Goal: Register for event/course

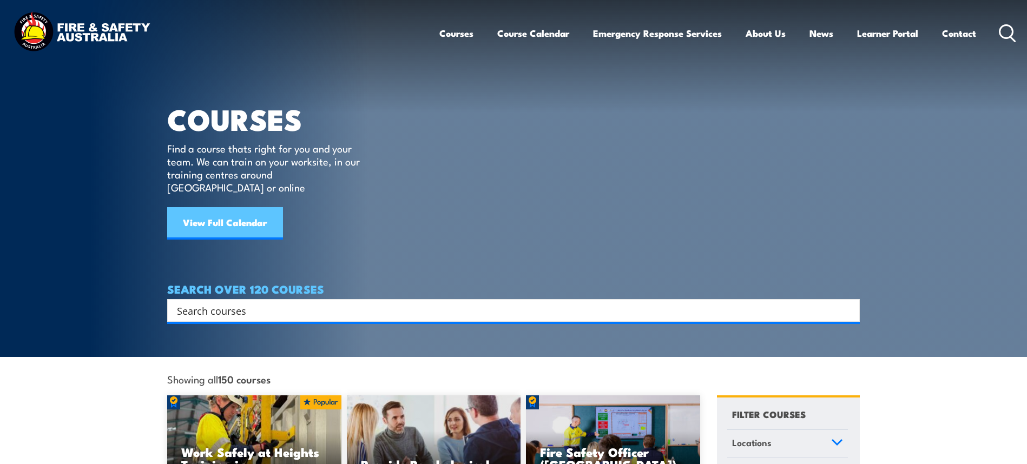
click at [251, 207] on link "View Full Calendar" at bounding box center [225, 223] width 116 height 32
click at [219, 303] on input "Search input" at bounding box center [506, 311] width 659 height 16
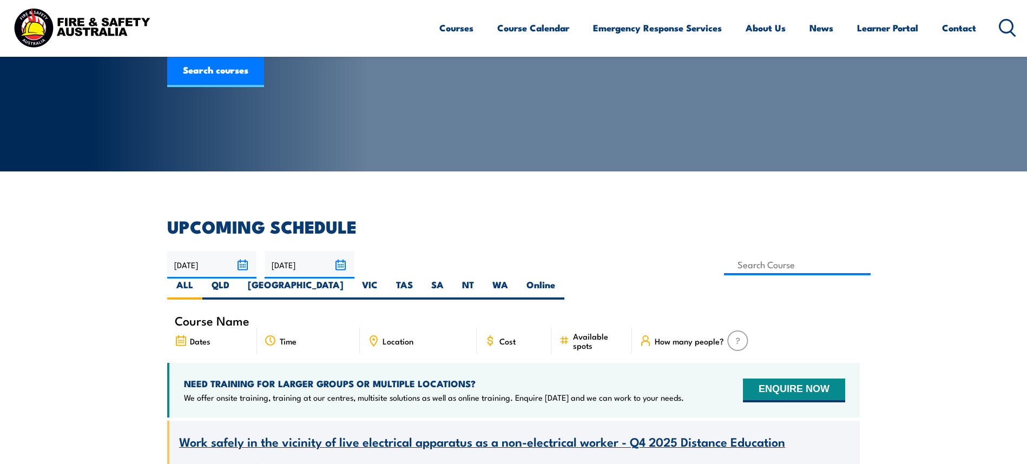
scroll to position [162, 0]
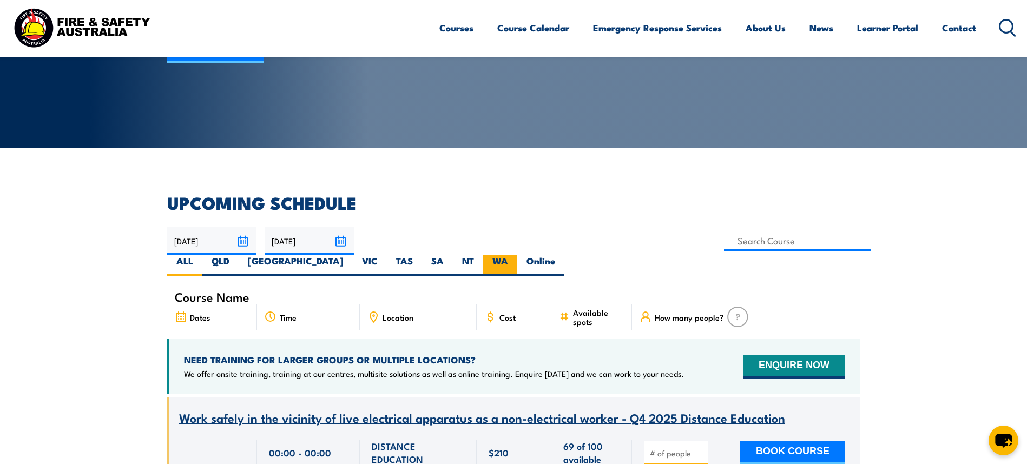
click at [518, 255] on label "WA" at bounding box center [500, 265] width 34 height 21
click at [515, 255] on input "WA" at bounding box center [511, 258] width 7 height 7
radio input "true"
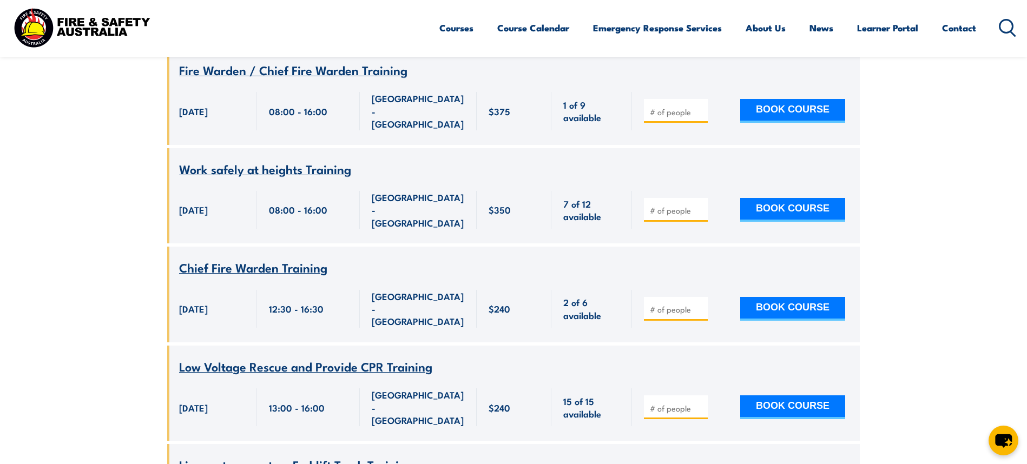
scroll to position [1602, 0]
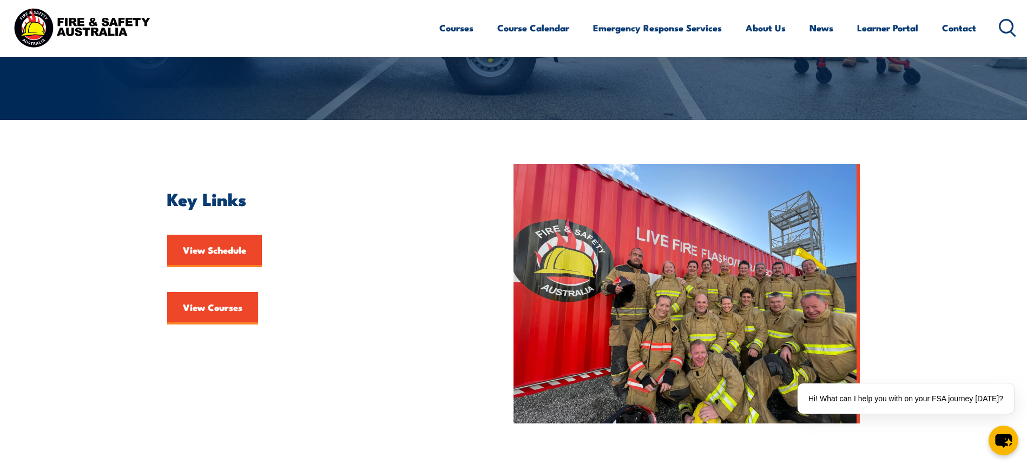
scroll to position [271, 0]
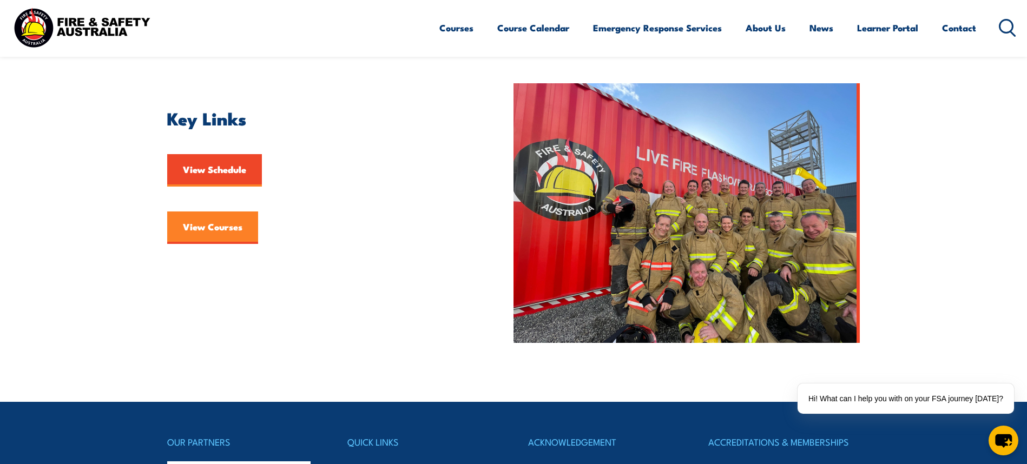
click at [225, 222] on link "View Courses" at bounding box center [212, 228] width 91 height 32
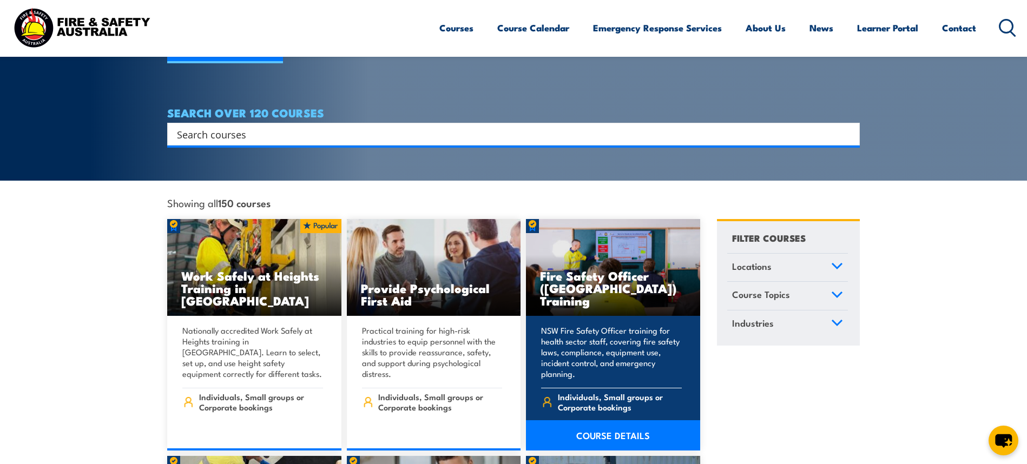
scroll to position [162, 0]
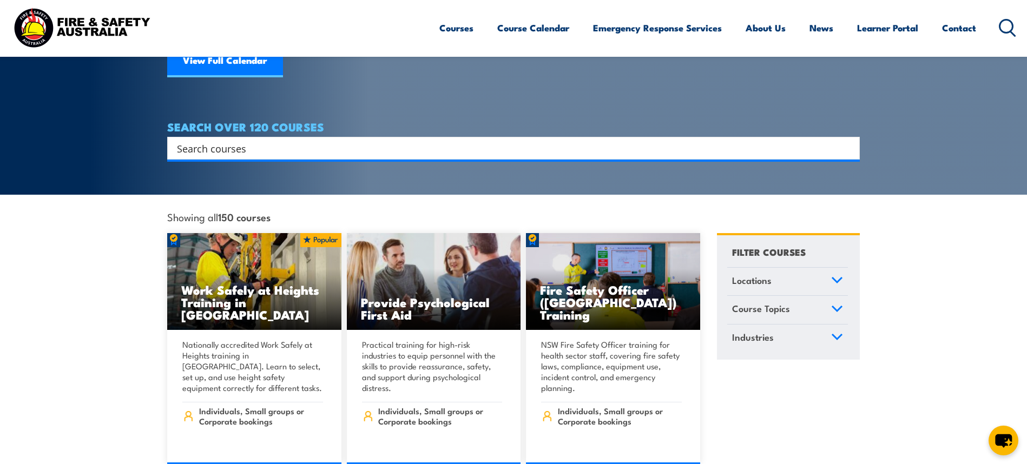
click at [825, 299] on link "Course Topics" at bounding box center [788, 310] width 121 height 28
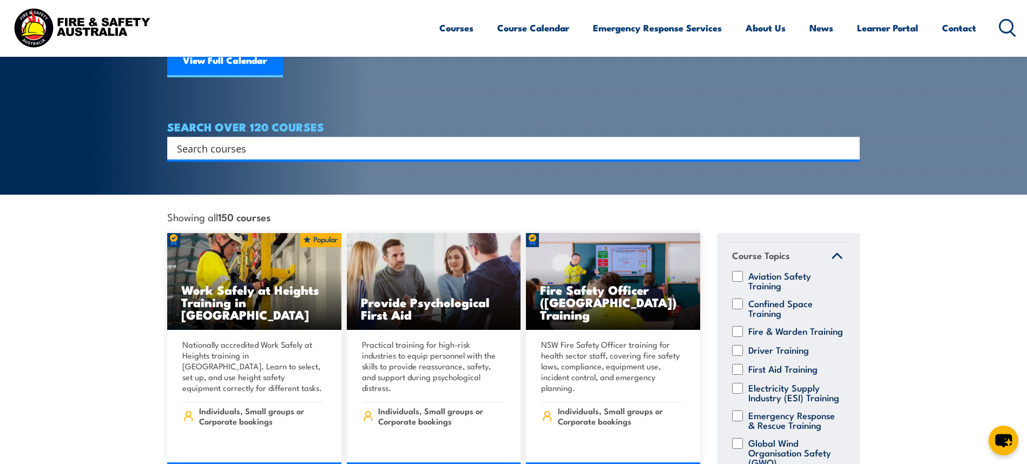
scroll to position [54, 0]
click at [741, 298] on input "Confined Space Training" at bounding box center [737, 303] width 11 height 11
checkbox input "true"
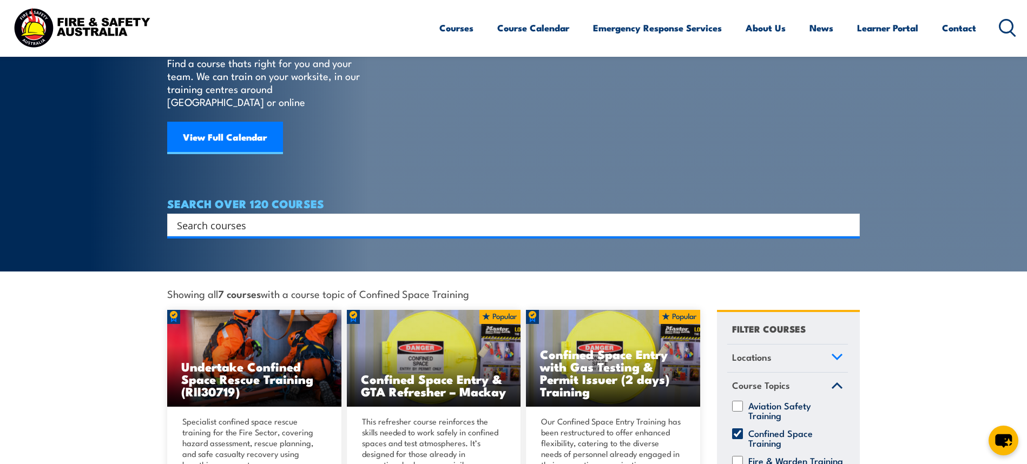
scroll to position [54, 0]
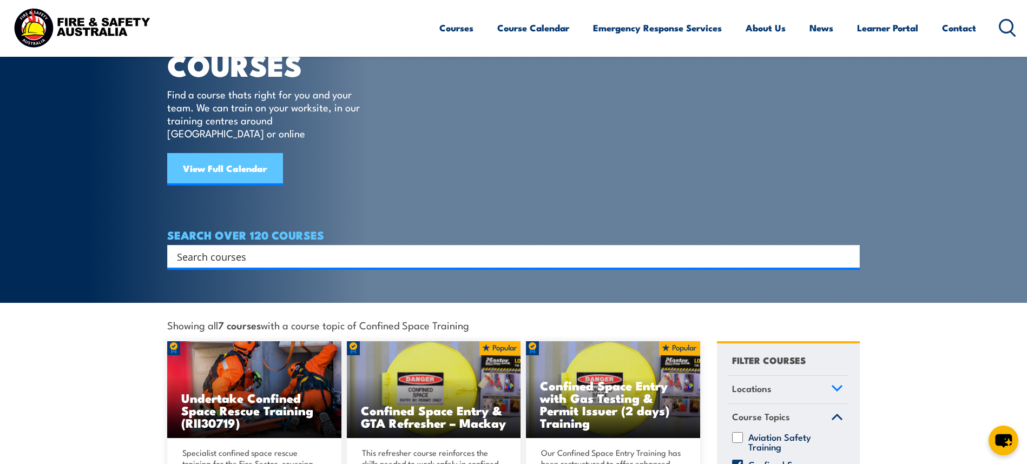
click at [222, 153] on link "View Full Calendar" at bounding box center [225, 169] width 116 height 32
